Goal: Navigation & Orientation: Find specific page/section

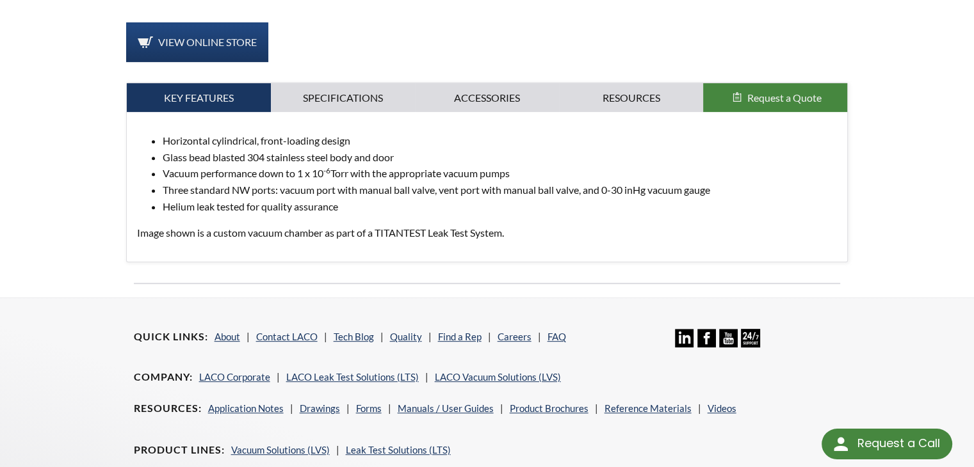
scroll to position [487, 0]
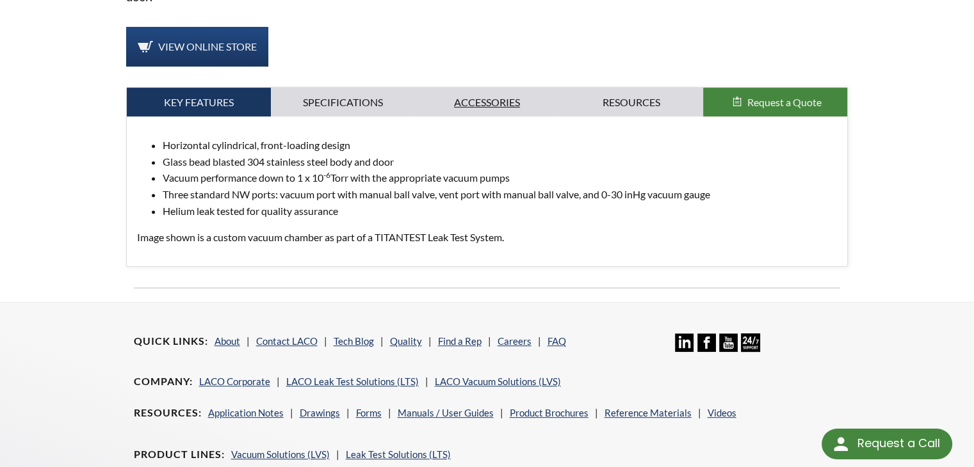
click at [489, 106] on link "Accessories" at bounding box center [487, 102] width 144 height 29
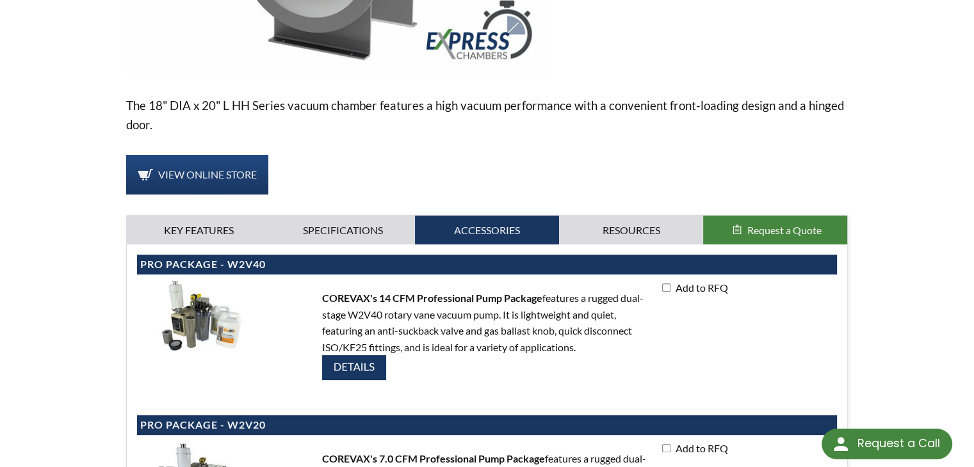
scroll to position [0, 0]
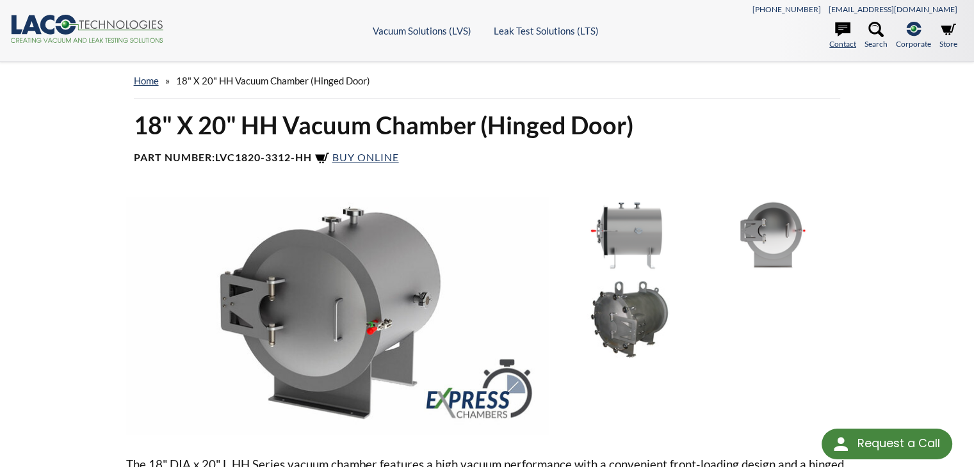
click at [841, 42] on link "Contact" at bounding box center [842, 36] width 27 height 28
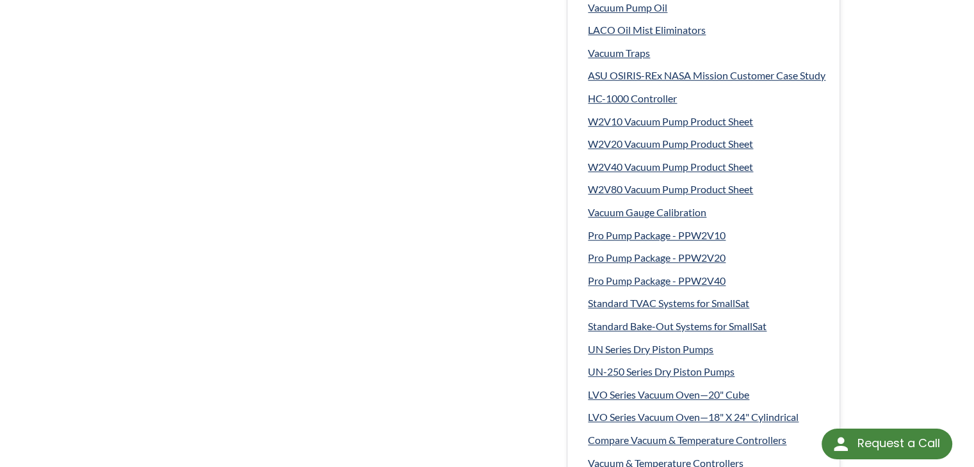
scroll to position [1024, 0]
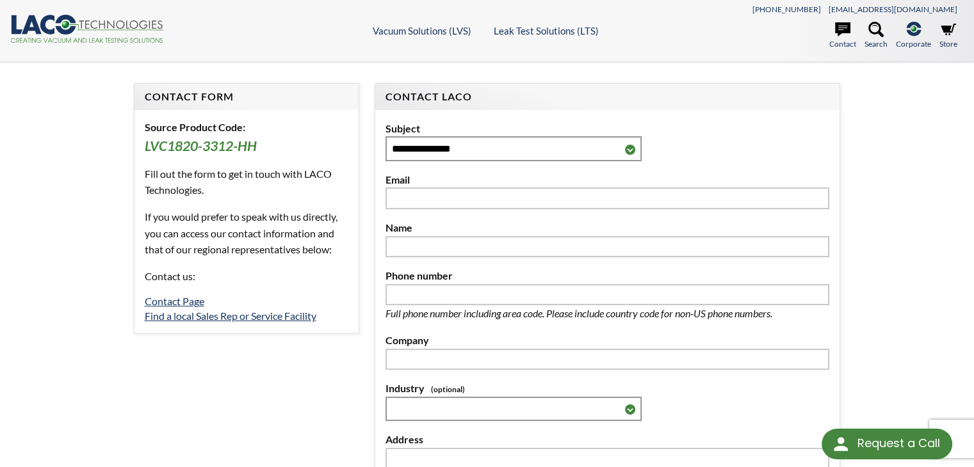
select select "Language Translate Widget"
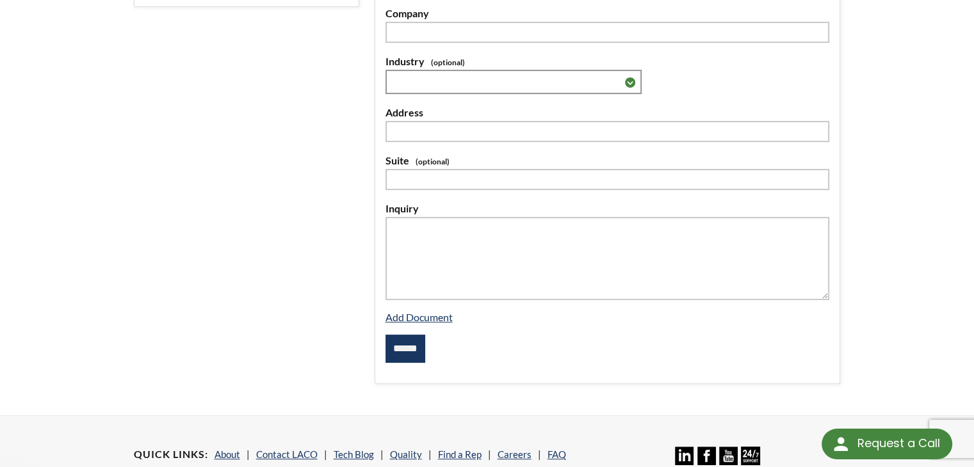
scroll to position [502, 0]
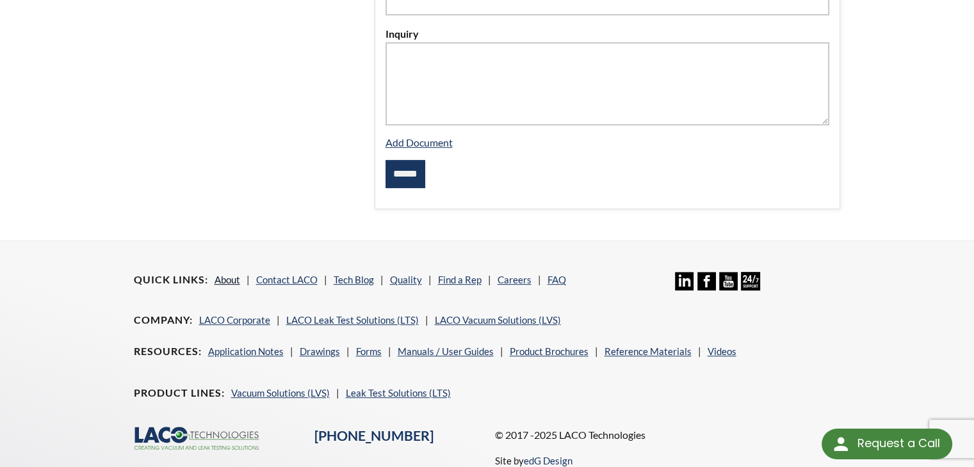
click at [226, 275] on link "About" at bounding box center [227, 280] width 26 height 12
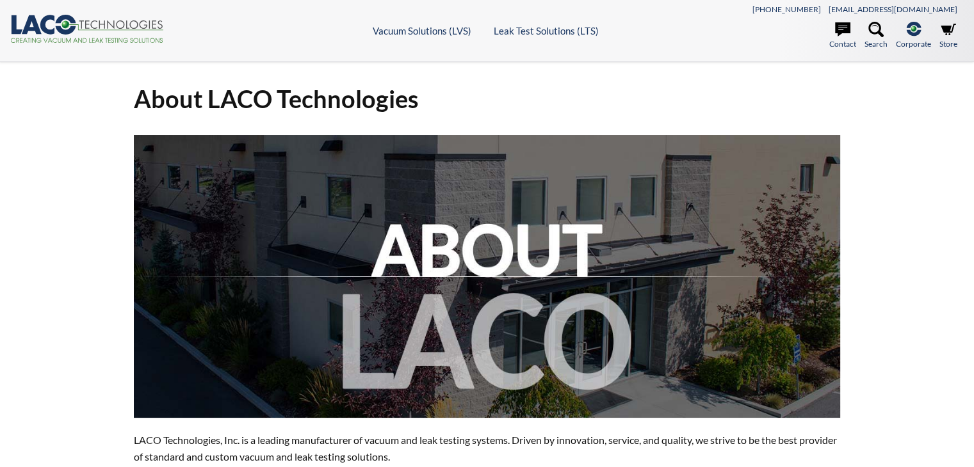
select select "Language Translate Widget"
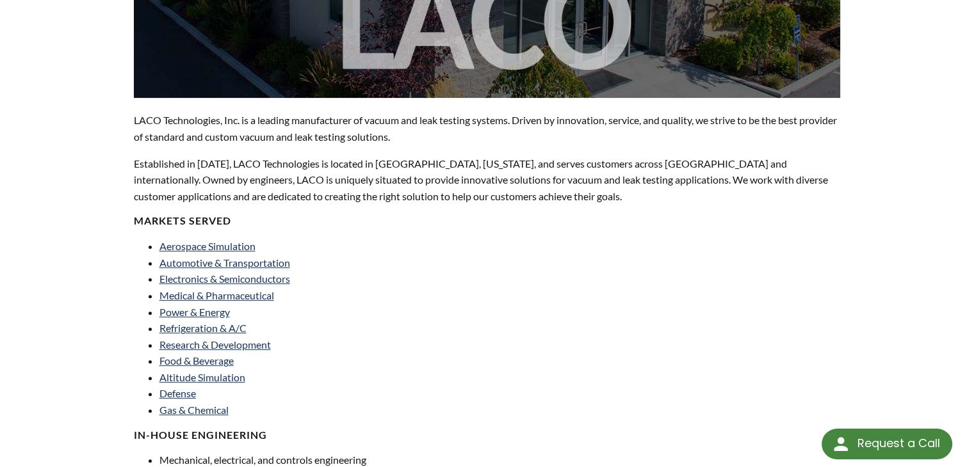
scroll to position [192, 0]
